Goal: Information Seeking & Learning: Learn about a topic

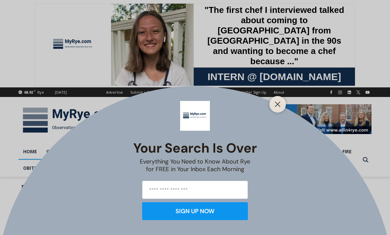
click at [278, 105] on line "Close" at bounding box center [277, 104] width 5 height 5
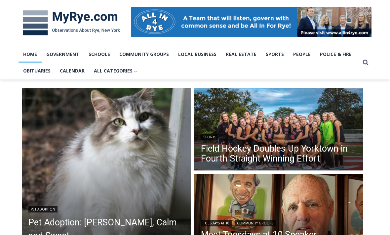
scroll to position [97, 0]
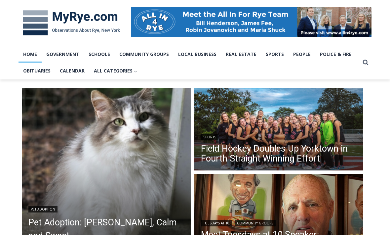
click at [246, 142] on h2 "Field Hockey Doubles Up Yorktown in Fourth Straight Winning Effort" at bounding box center [279, 152] width 156 height 25
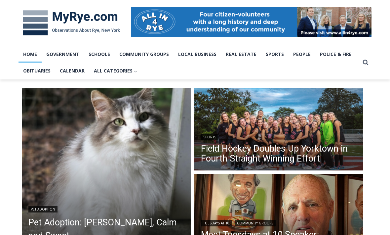
click at [249, 132] on header "Sports Field Hockey Doubles Up Yorktown in Fourth Straight Winning Effort" at bounding box center [278, 148] width 169 height 47
click at [243, 125] on img "Read More Field Hockey Doubles Up Yorktown in Fourth Straight Winning Effort" at bounding box center [278, 130] width 169 height 85
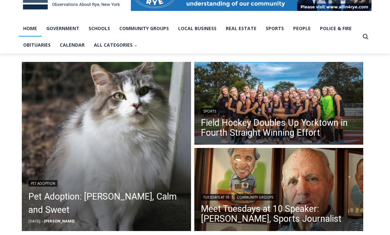
scroll to position [121, 0]
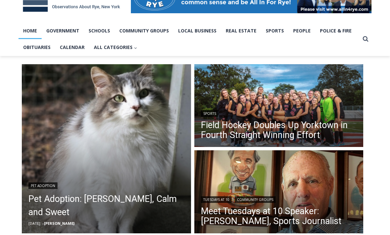
click at [227, 172] on img "Read More Meet Tuesdays at 10 Speaker: Mark Mulvoy, Sports Journalist" at bounding box center [278, 192] width 169 height 85
